Goal: Navigation & Orientation: Find specific page/section

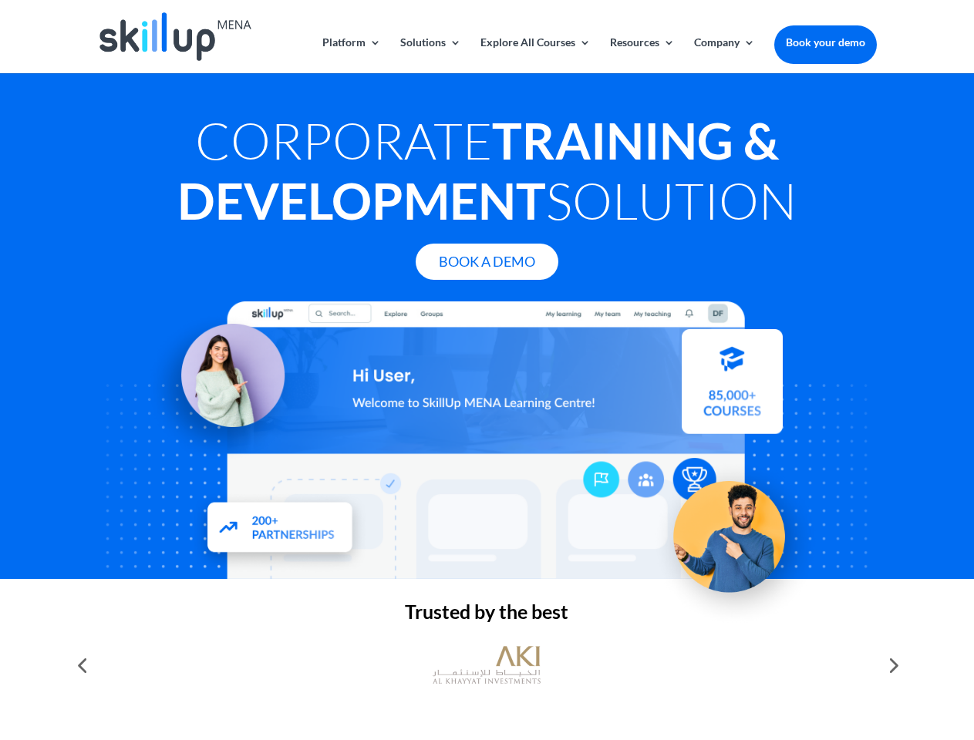
click at [486, 370] on div at bounding box center [486, 440] width 779 height 278
click at [429, 55] on link "Solutions" at bounding box center [430, 55] width 61 height 36
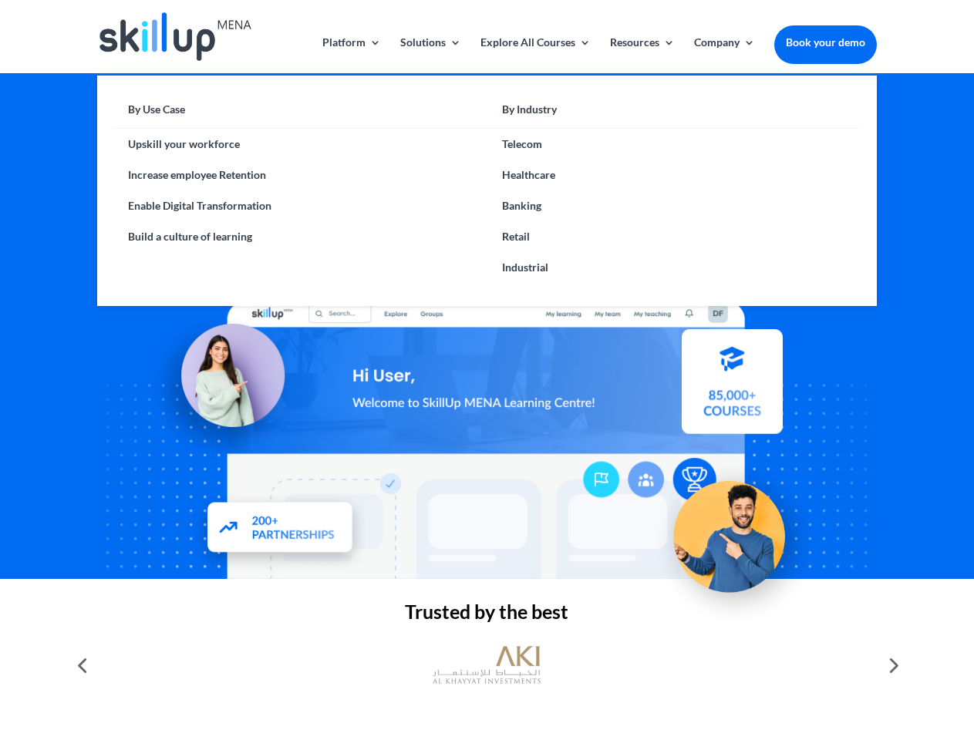
click at [534, 55] on link "Explore All Courses" at bounding box center [535, 55] width 110 height 36
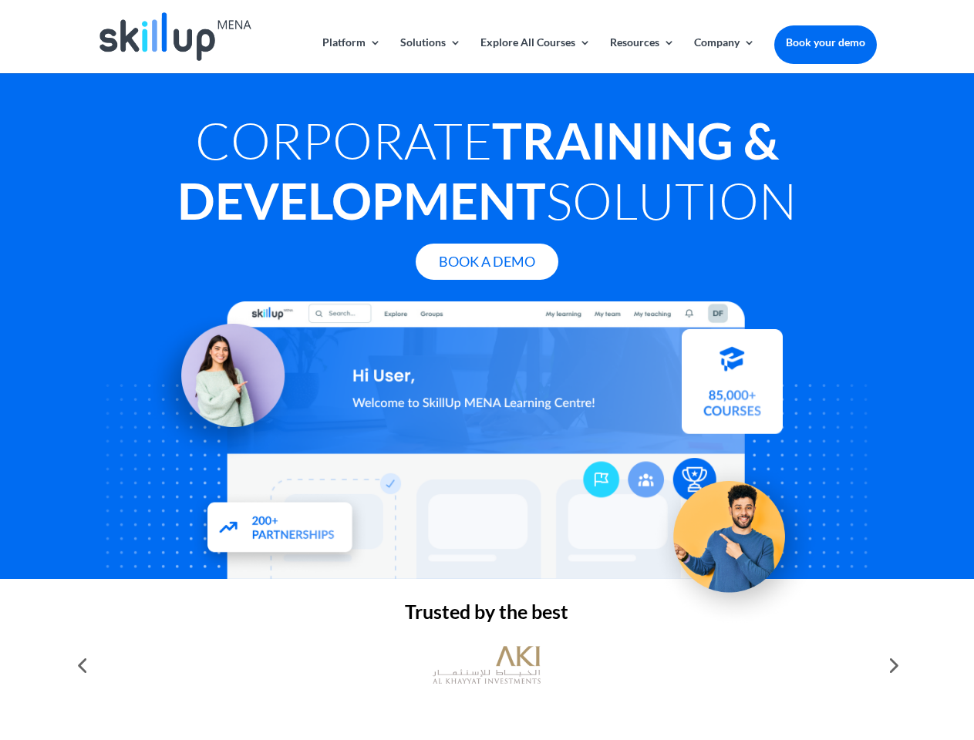
click at [641, 55] on link "Resources" at bounding box center [642, 55] width 65 height 36
click at [724, 55] on link "Company" at bounding box center [724, 55] width 61 height 36
click at [486, 665] on img at bounding box center [487, 665] width 108 height 54
